Goal: Information Seeking & Learning: Learn about a topic

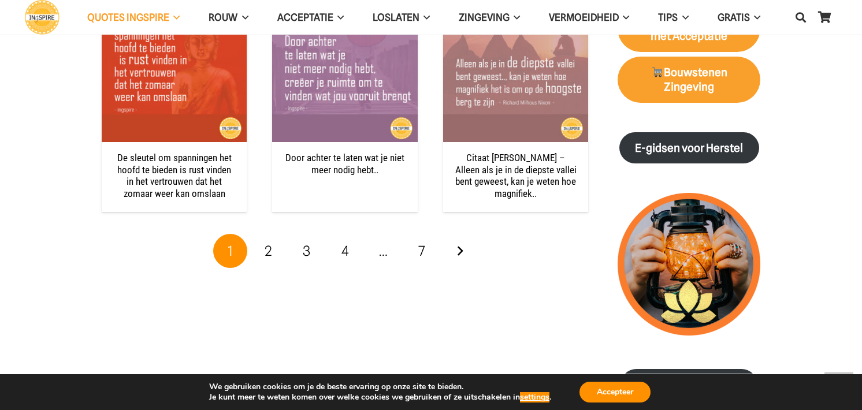
scroll to position [1329, 0]
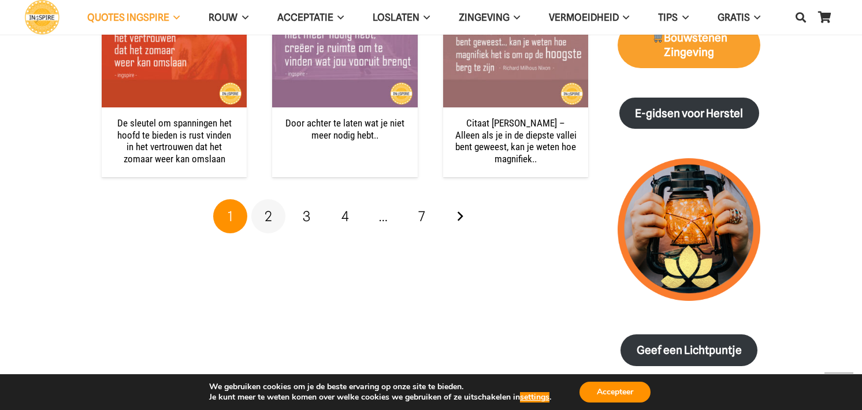
click at [270, 217] on span "2" at bounding box center [269, 216] width 8 height 17
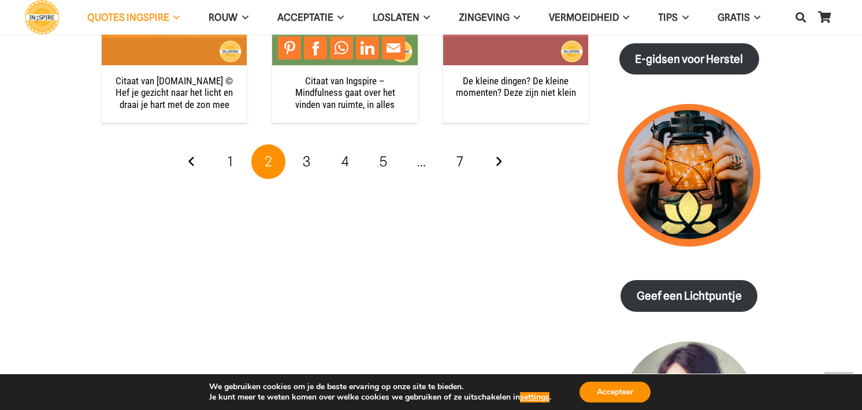
scroll to position [1387, 0]
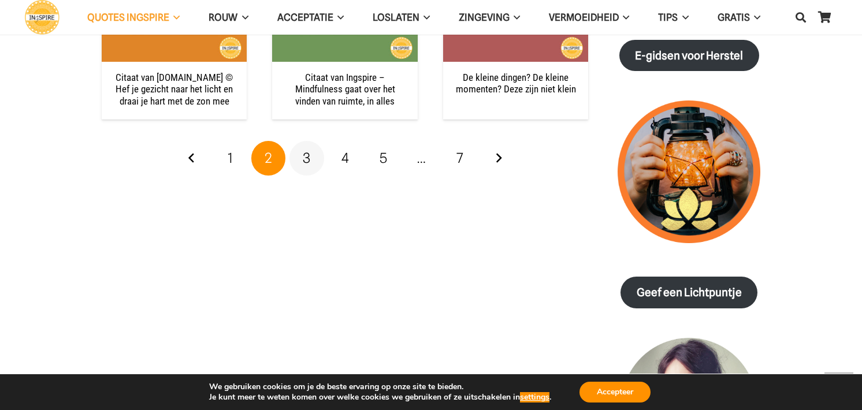
click at [306, 164] on span "3" at bounding box center [307, 158] width 8 height 17
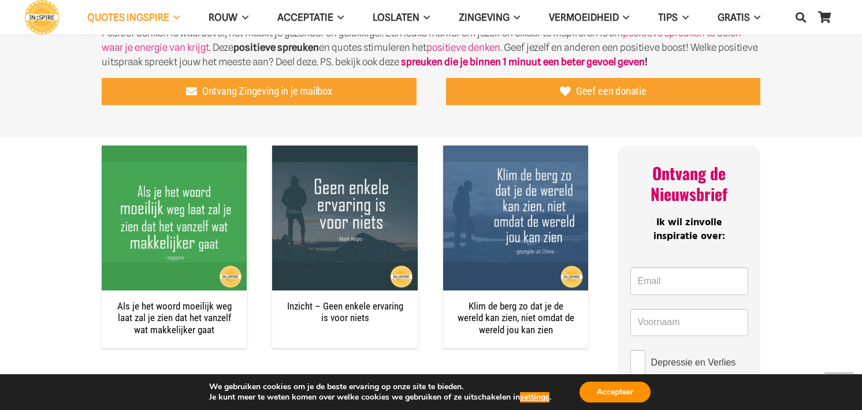
scroll to position [462, 0]
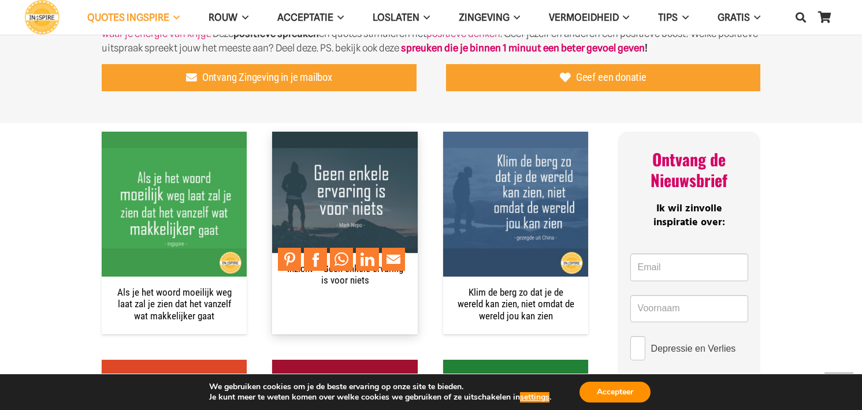
click at [351, 200] on img "Inzicht – Geen enkele ervaring is voor niets" at bounding box center [344, 204] width 145 height 145
